Goal: Transaction & Acquisition: Book appointment/travel/reservation

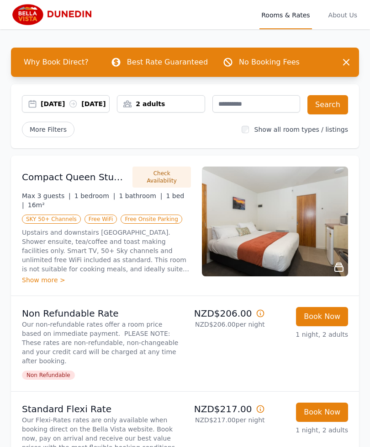
click at [171, 110] on div "2 adults" at bounding box center [161, 103] width 88 height 17
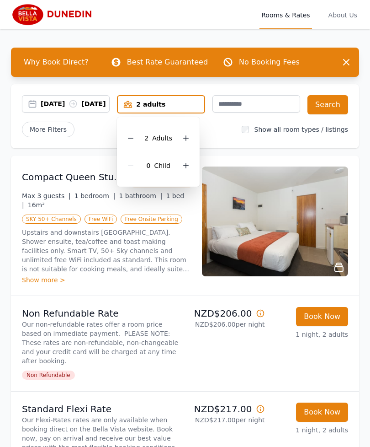
click at [185, 169] on icon at bounding box center [185, 165] width 7 height 7
click at [183, 167] on icon at bounding box center [185, 165] width 7 height 7
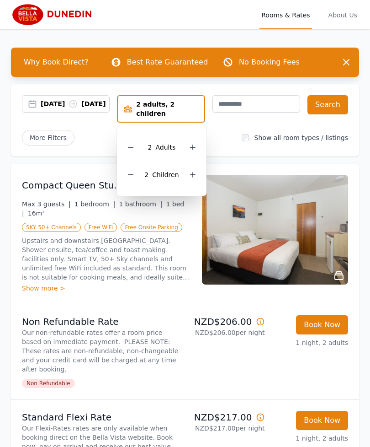
click at [331, 107] on button "Search" at bounding box center [328, 104] width 41 height 19
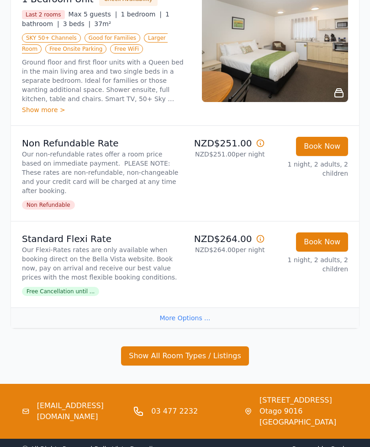
scroll to position [199, 0]
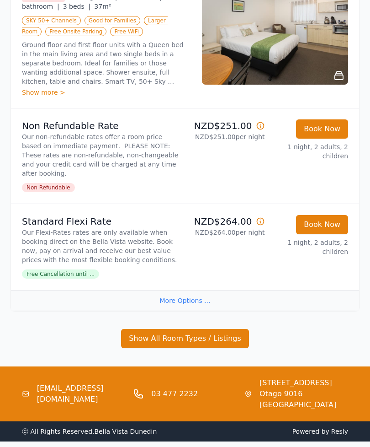
click at [194, 290] on div "More Options ..." at bounding box center [185, 300] width 348 height 21
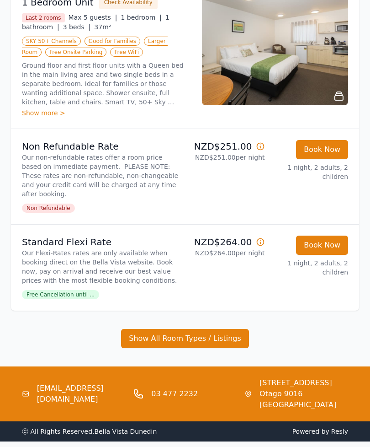
click at [214, 329] on button "Show All Room Types / Listings" at bounding box center [185, 338] width 128 height 19
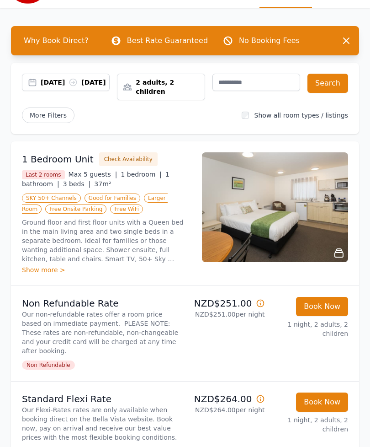
scroll to position [0, 0]
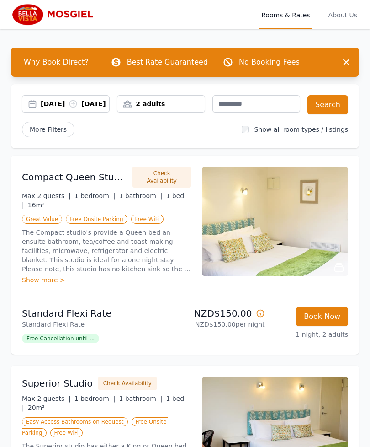
click at [43, 106] on div "[DATE] [DATE]" at bounding box center [75, 103] width 69 height 9
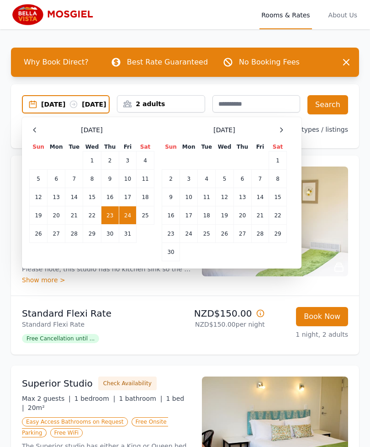
click at [283, 133] on icon at bounding box center [281, 129] width 7 height 7
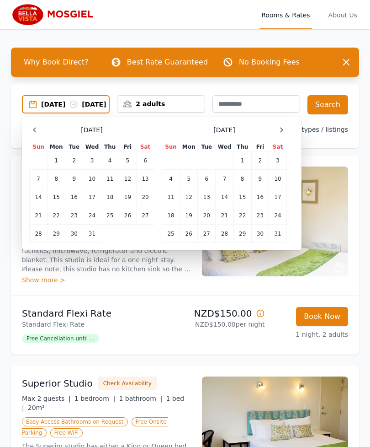
click at [285, 135] on div at bounding box center [281, 129] width 11 height 11
click at [286, 135] on div at bounding box center [281, 129] width 11 height 11
click at [287, 139] on div "[DATE] Sun Mon Tue Wed Thu Fri Sat 1 2 3 4 5 6 7 8 9 10 11 12 13 14 15 16 17 18…" at bounding box center [161, 183] width 265 height 118
click at [285, 135] on div at bounding box center [281, 129] width 11 height 11
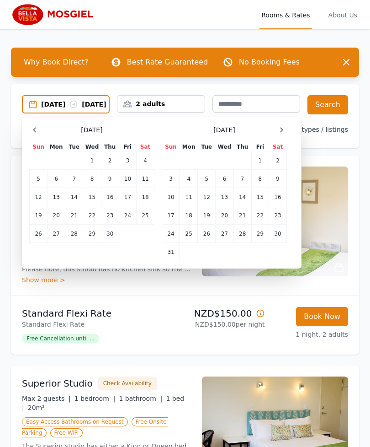
click at [288, 139] on div "[DATE] Sun Mon Tue Wed Thu Fri Sat 1 2 3 4 5 6 7 8 9 10 11 12 13 14 15 16 17 18…" at bounding box center [161, 192] width 265 height 137
click at [285, 135] on div at bounding box center [281, 129] width 11 height 11
click at [285, 133] on icon at bounding box center [281, 129] width 7 height 7
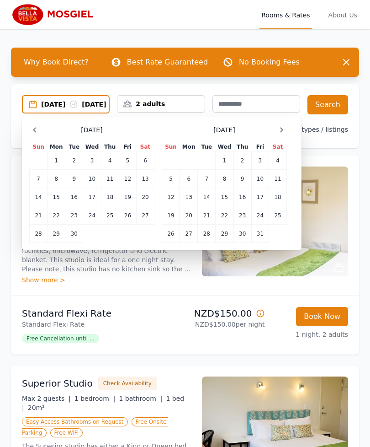
click at [264, 188] on td "10" at bounding box center [259, 179] width 17 height 18
click at [278, 176] on td "11" at bounding box center [278, 179] width 18 height 18
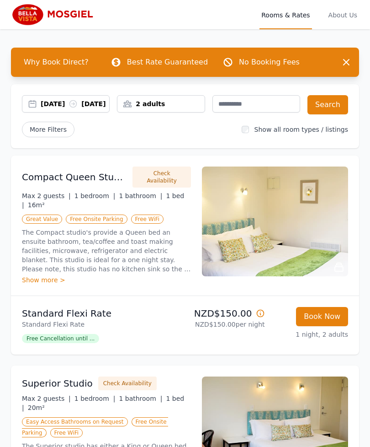
click at [181, 106] on div "2 adults" at bounding box center [160, 103] width 87 height 9
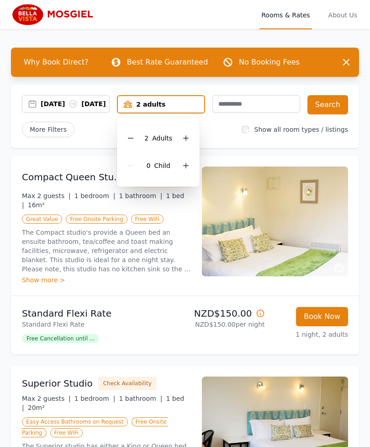
click at [189, 164] on icon at bounding box center [185, 165] width 7 height 7
click at [188, 168] on icon at bounding box center [185, 165] width 7 height 7
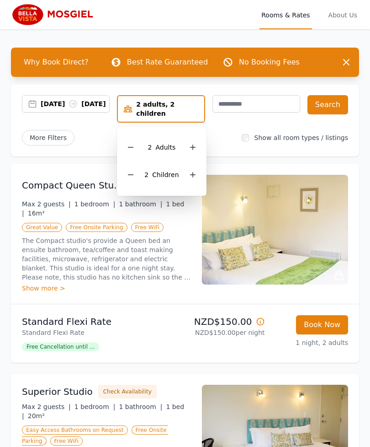
click at [332, 106] on button "Search" at bounding box center [328, 104] width 41 height 19
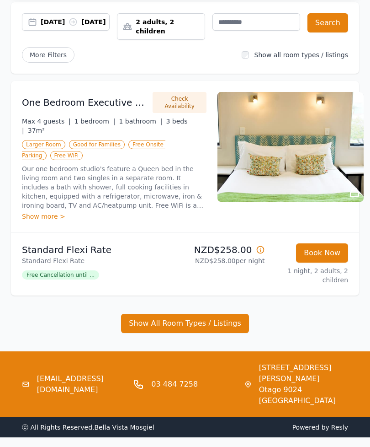
scroll to position [81, 0]
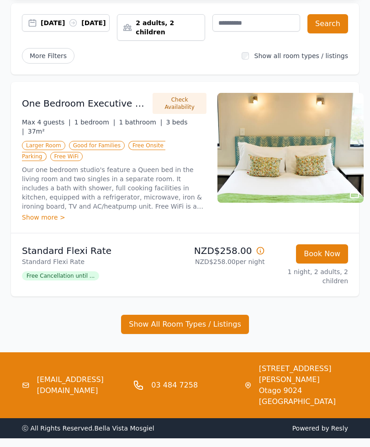
click at [35, 213] on div "Show more >" at bounding box center [114, 217] width 185 height 9
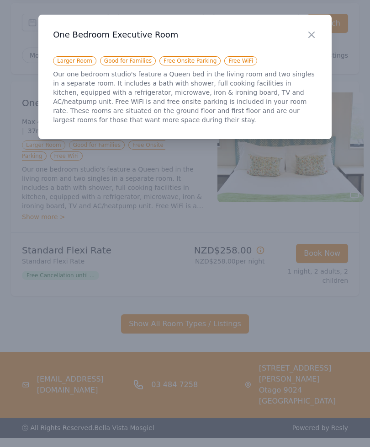
click at [316, 33] on icon "button" at bounding box center [311, 34] width 11 height 11
